Goal: Navigation & Orientation: Find specific page/section

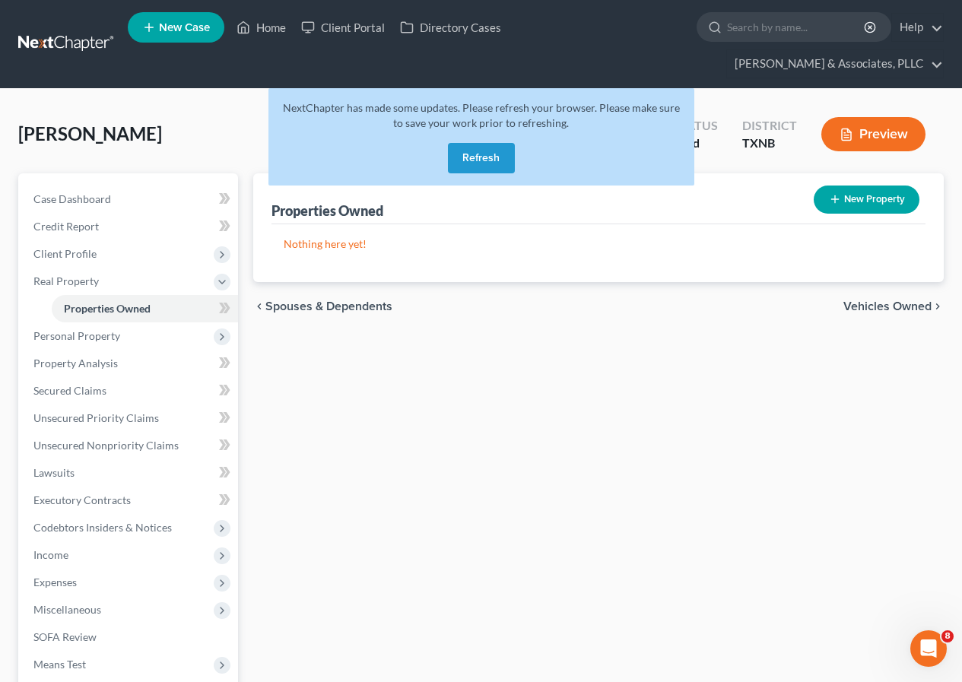
click at [488, 161] on button "Refresh" at bounding box center [481, 158] width 67 height 30
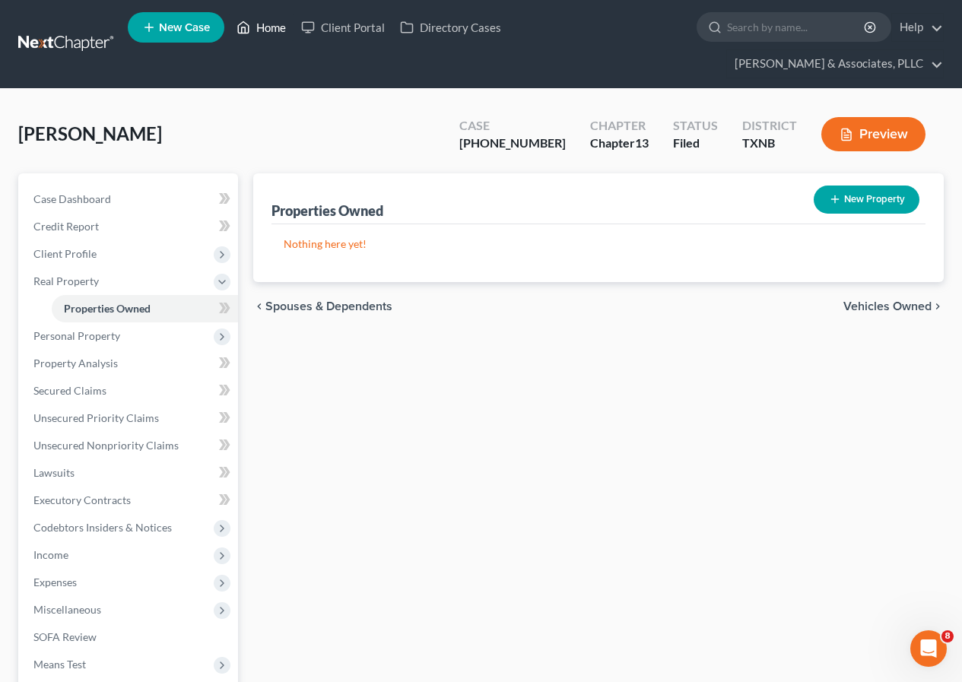
click at [267, 28] on link "Home" at bounding box center [261, 27] width 65 height 27
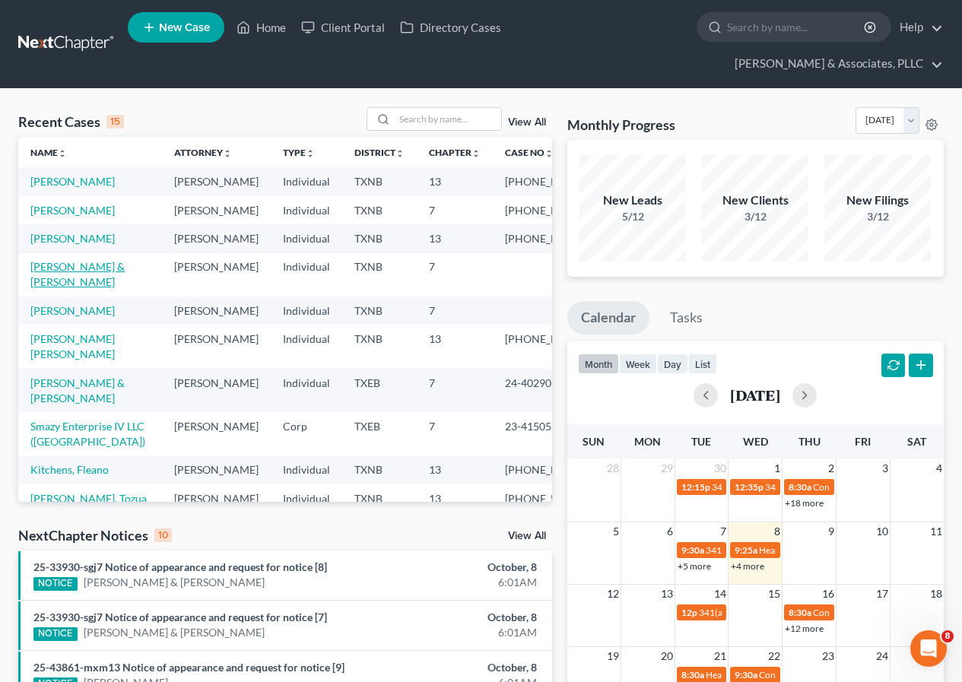
click at [58, 288] on link "[PERSON_NAME] & [PERSON_NAME]" at bounding box center [77, 274] width 94 height 28
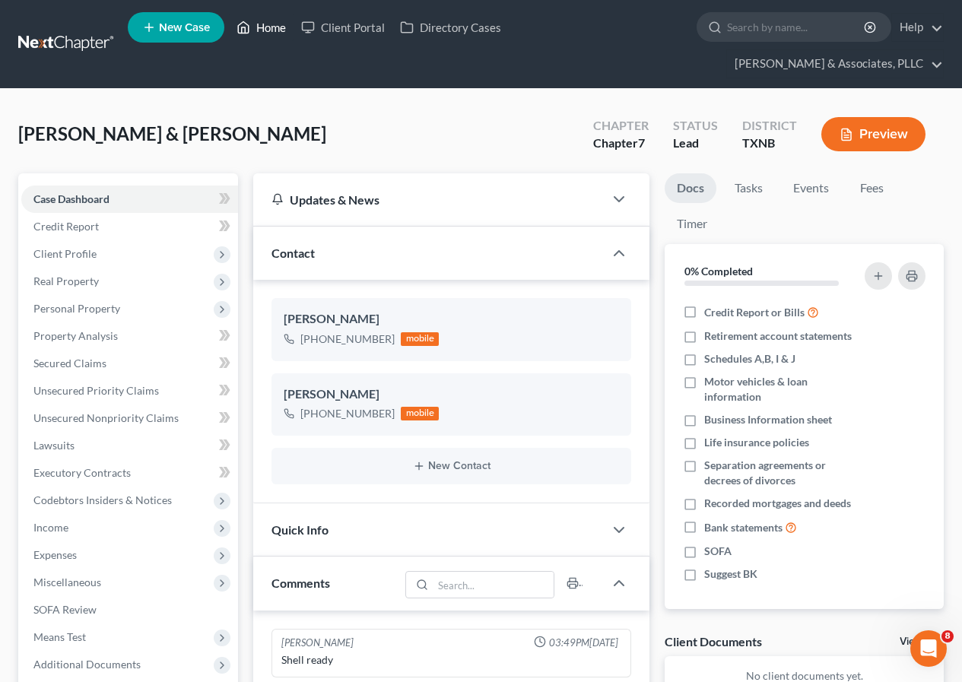
click at [271, 30] on link "Home" at bounding box center [261, 27] width 65 height 27
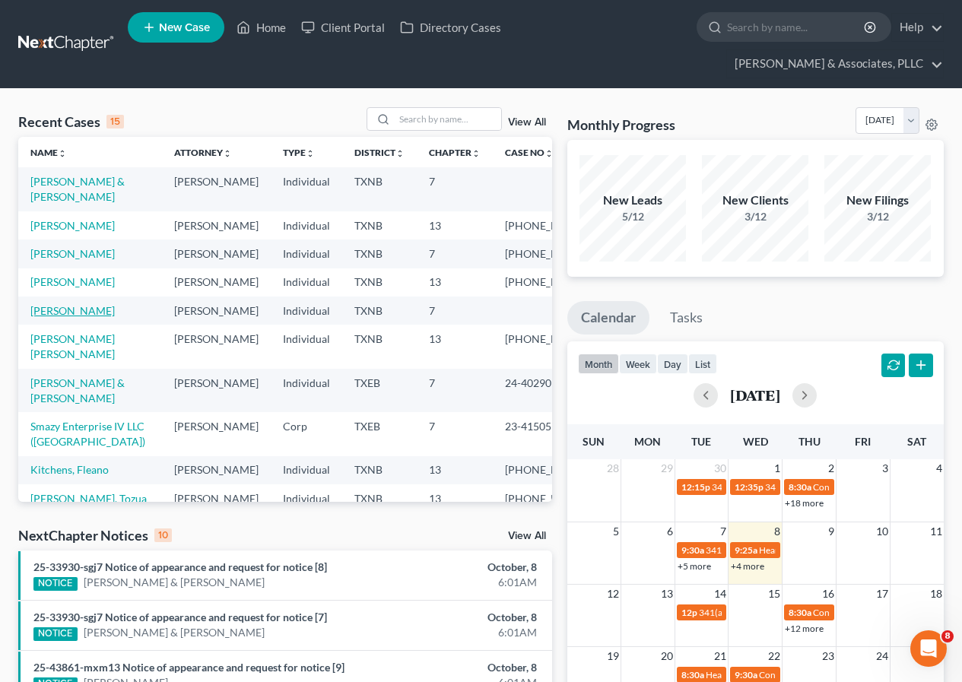
click at [52, 317] on link "[PERSON_NAME]" at bounding box center [72, 310] width 84 height 13
